Goal: Transaction & Acquisition: Purchase product/service

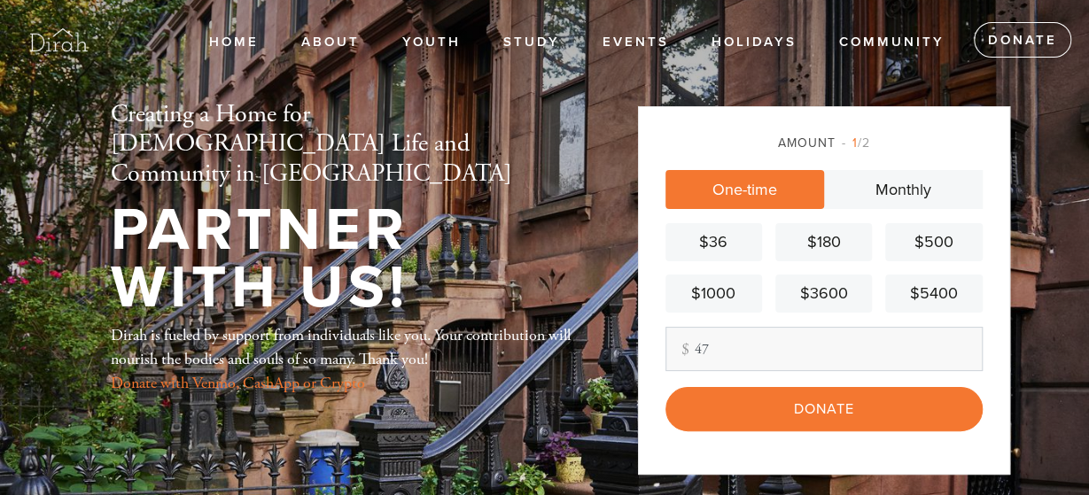
type input "4"
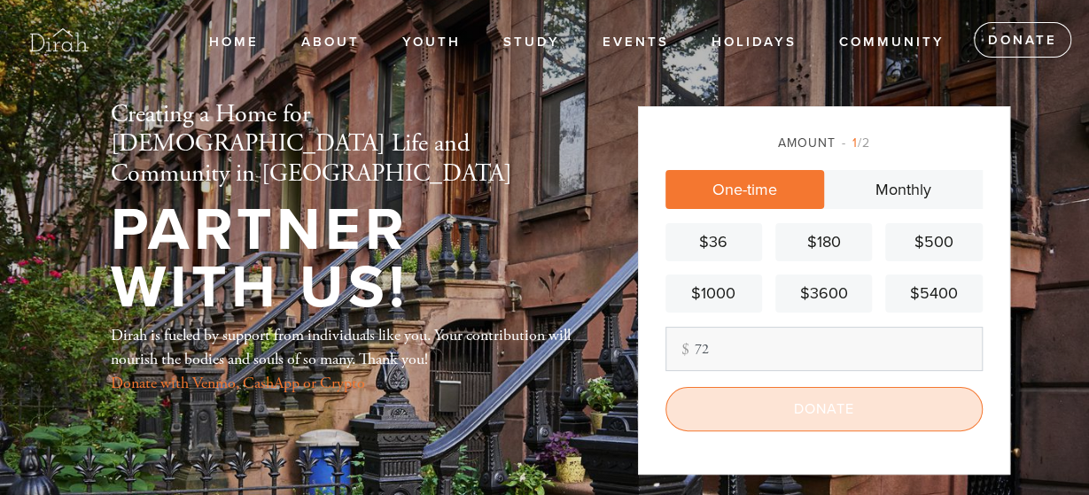
type input "72"
click at [800, 405] on input "Donate" at bounding box center [823, 409] width 317 height 44
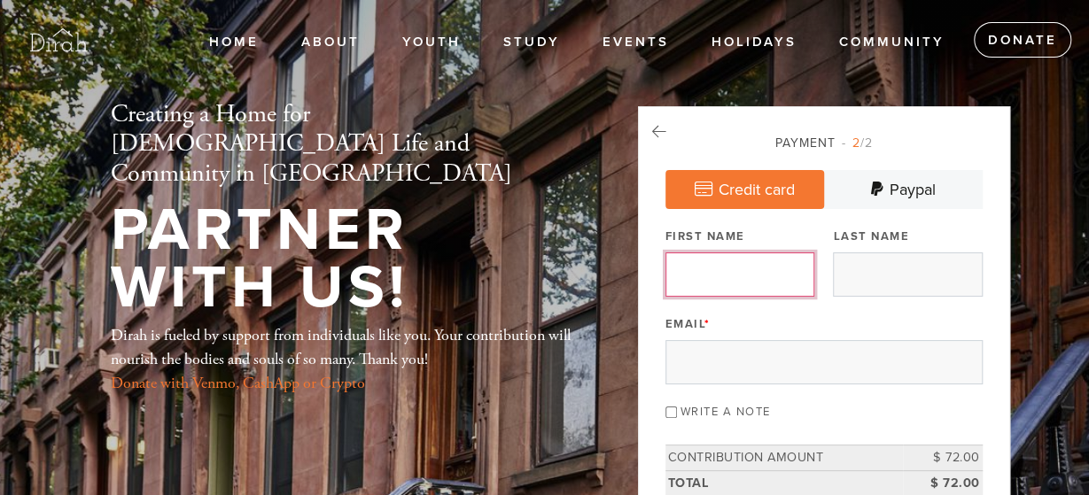
drag, startPoint x: 688, startPoint y: 274, endPoint x: 554, endPoint y: 356, distance: 157.8
click at [688, 275] on input "First Name" at bounding box center [739, 274] width 149 height 44
click at [678, 274] on div "First Name" at bounding box center [739, 260] width 149 height 74
type input "[PERSON_NAME]"
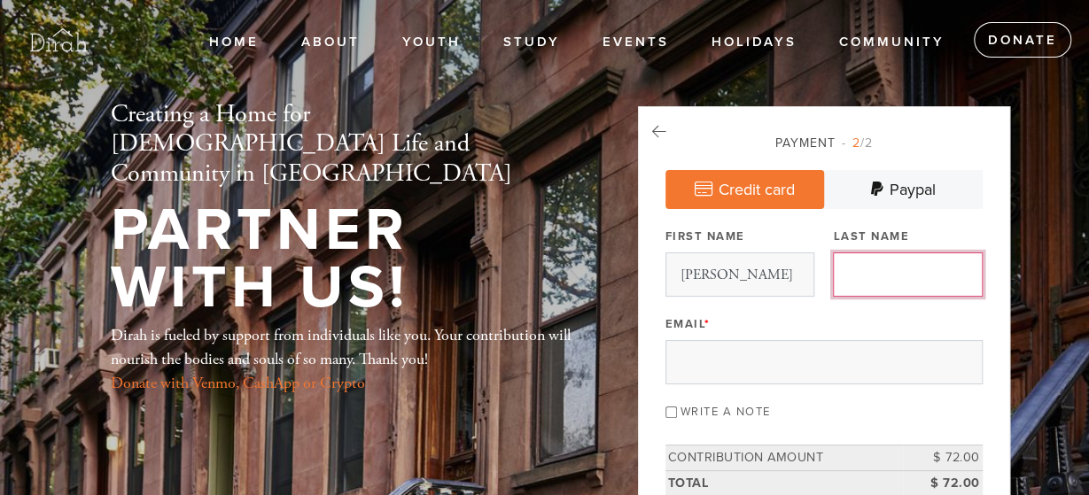
click at [887, 268] on input "Last Name" at bounding box center [907, 274] width 149 height 44
type input "[PERSON_NAME]"
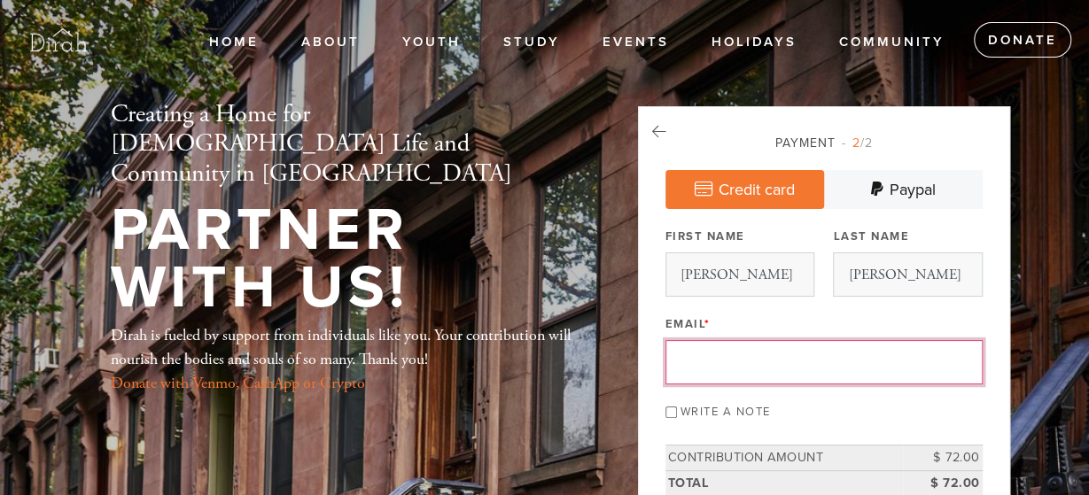
click at [680, 352] on input "Email *" at bounding box center [823, 362] width 317 height 44
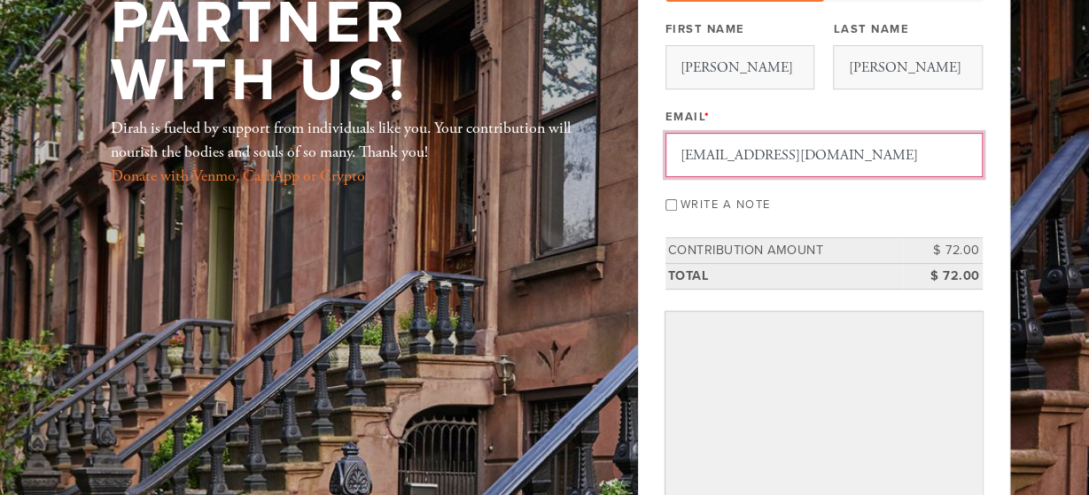
scroll to position [229, 0]
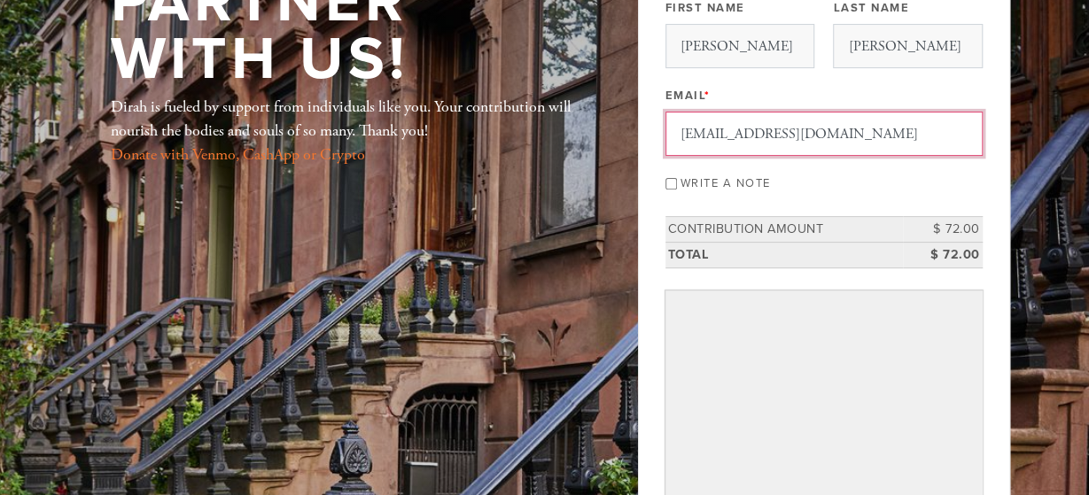
type input "[EMAIL_ADDRESS][DOMAIN_NAME]"
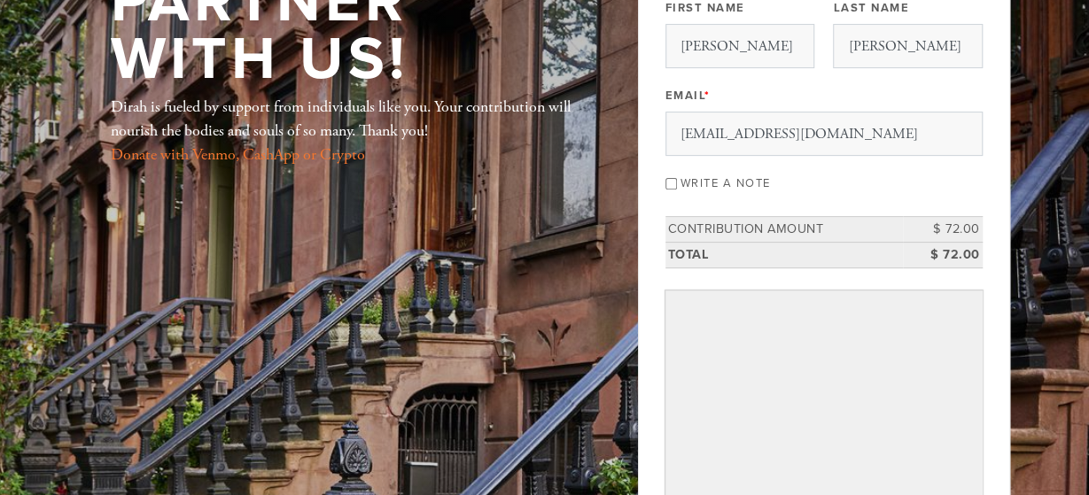
scroll to position [526, 0]
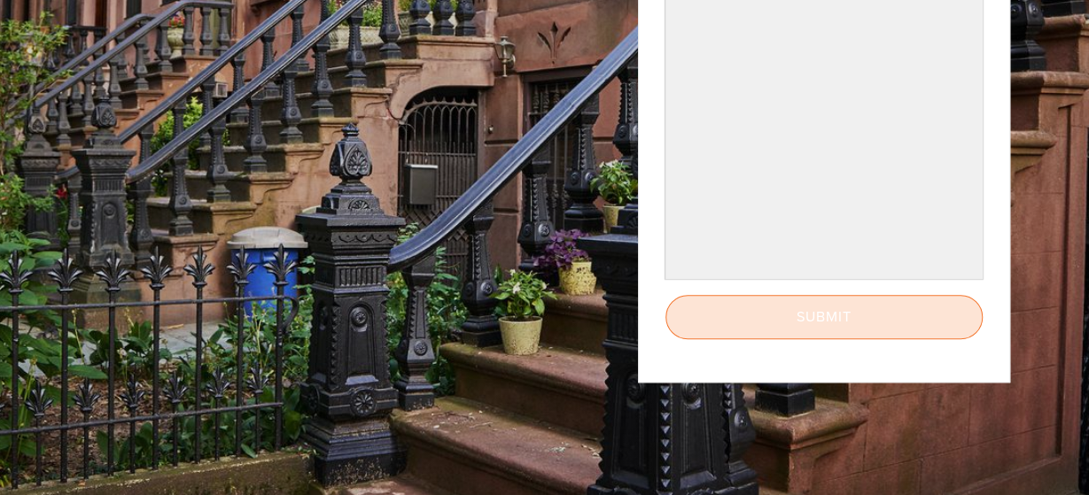
click at [800, 311] on input "Submit" at bounding box center [823, 317] width 317 height 44
